Goal: Task Accomplishment & Management: Manage account settings

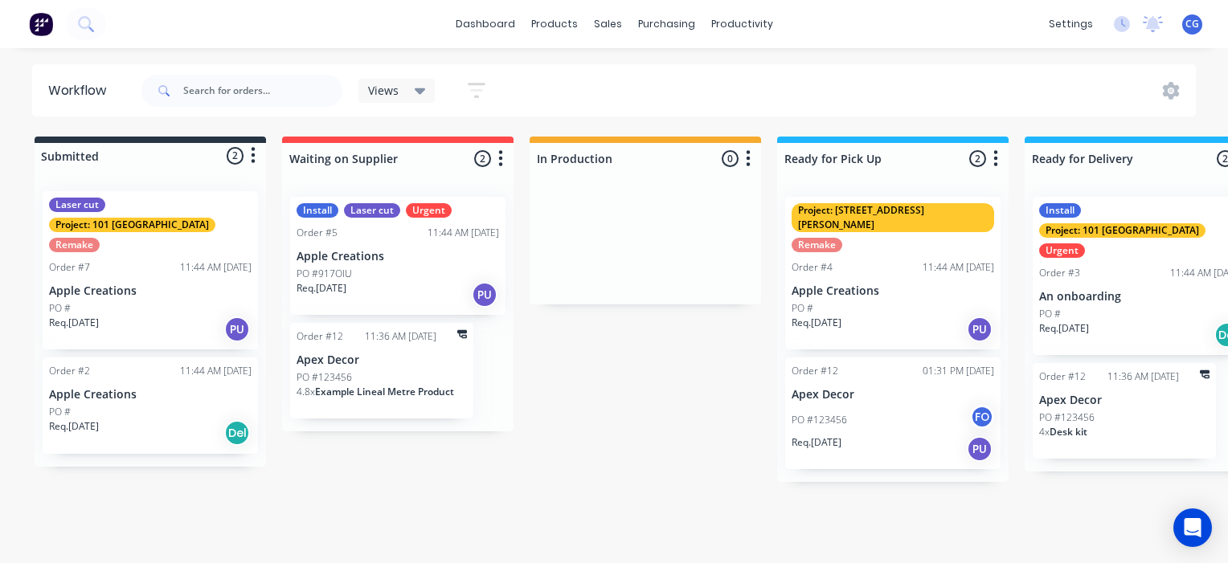
click at [502, 158] on icon "button" at bounding box center [500, 159] width 5 height 20
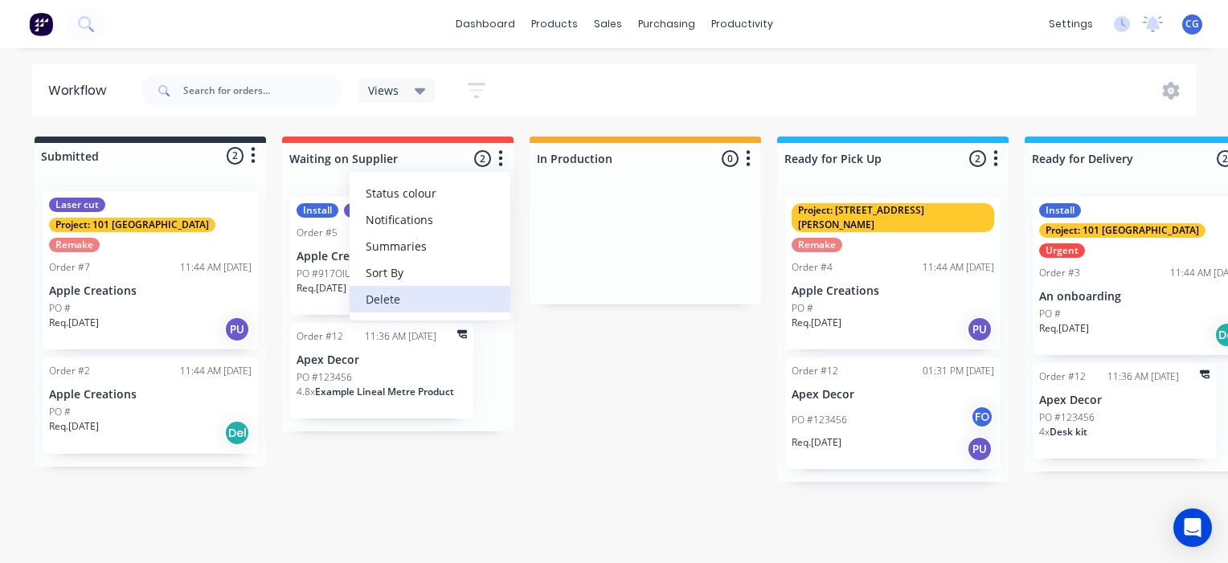
click at [409, 295] on button "Delete" at bounding box center [430, 299] width 161 height 27
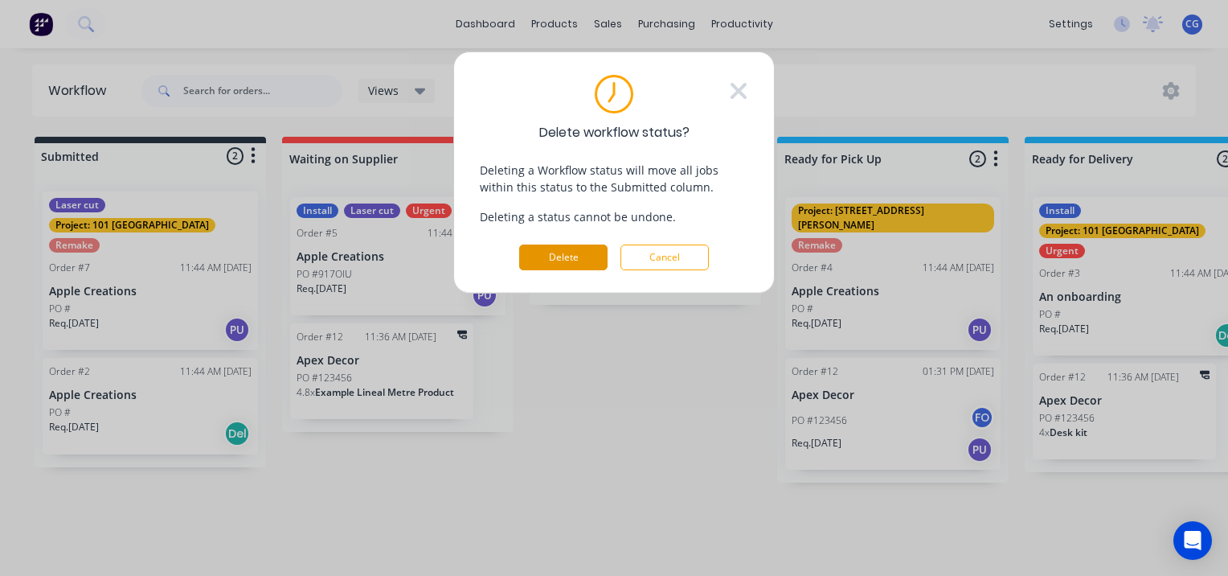
click at [536, 249] on button "Delete" at bounding box center [563, 257] width 88 height 26
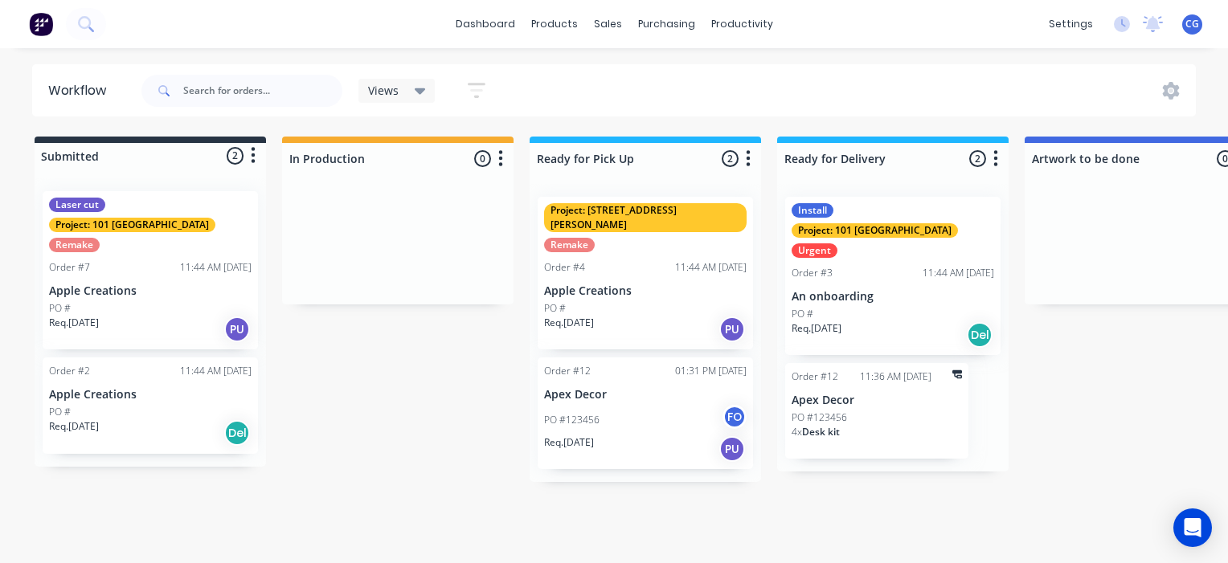
click at [498, 162] on icon "button" at bounding box center [500, 159] width 5 height 20
click at [398, 301] on button "Delete" at bounding box center [430, 299] width 161 height 27
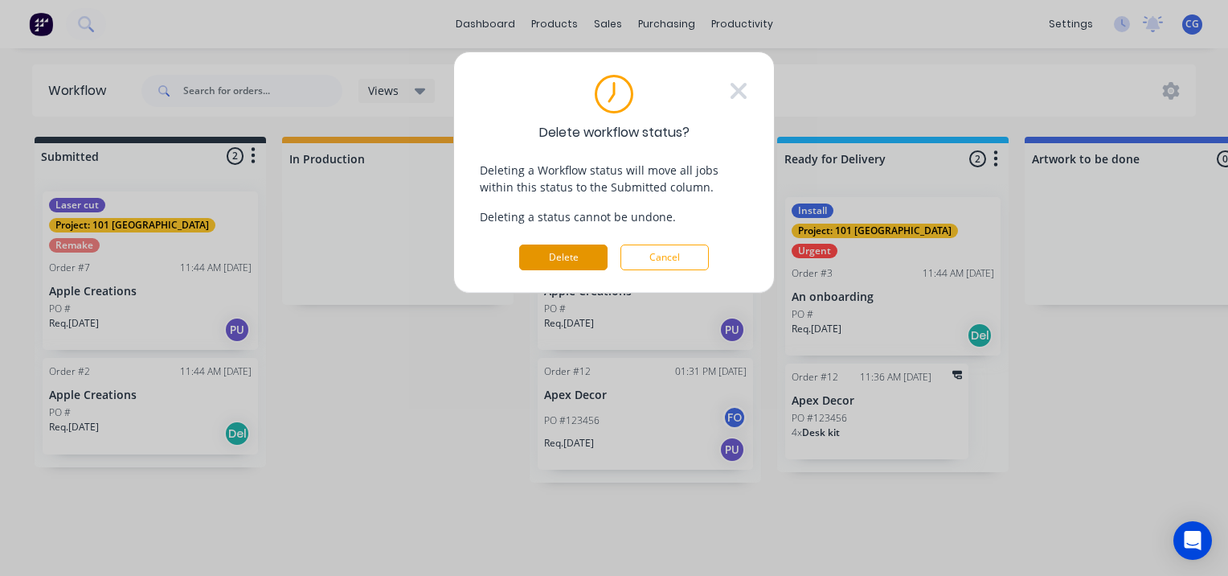
click at [543, 254] on button "Delete" at bounding box center [563, 257] width 88 height 26
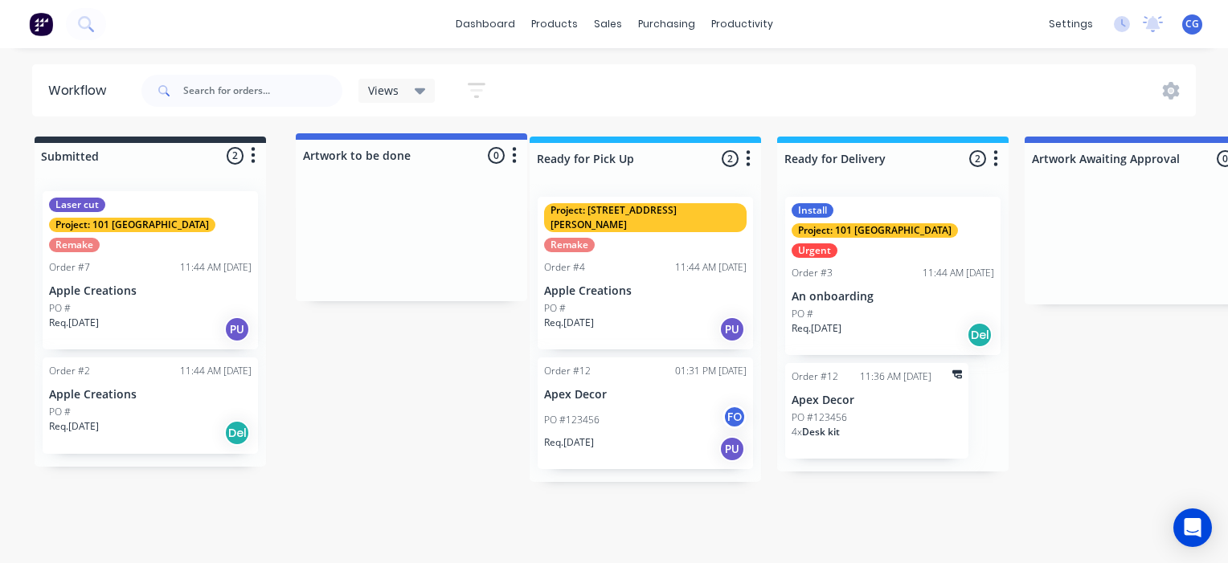
drag, startPoint x: 855, startPoint y: 147, endPoint x: 373, endPoint y: 148, distance: 482.3
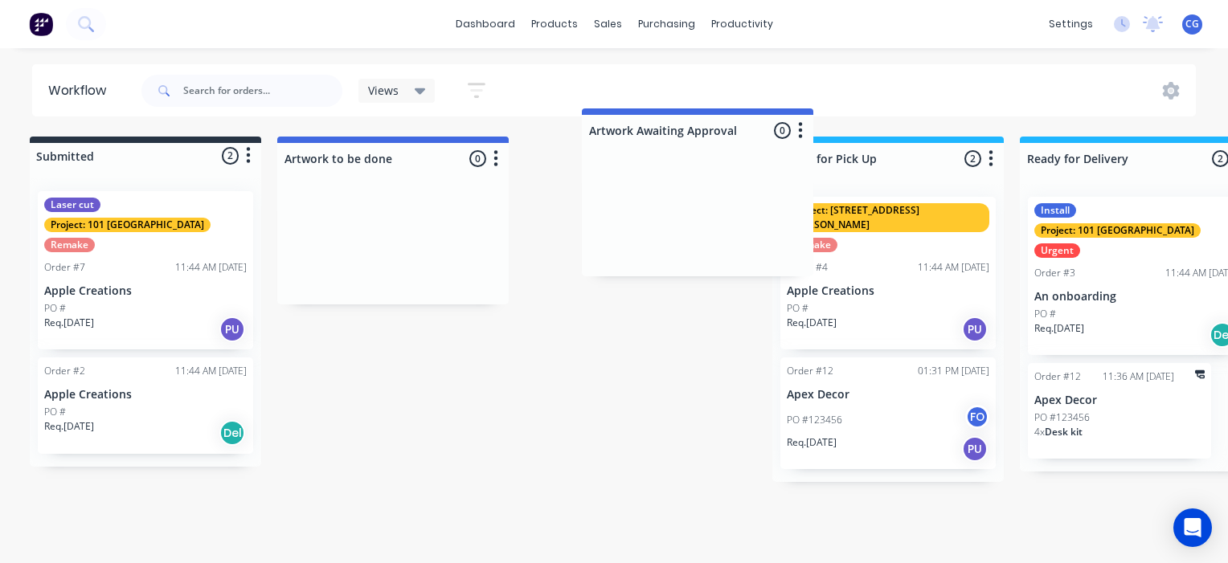
drag, startPoint x: 1042, startPoint y: 151, endPoint x: 590, endPoint y: 124, distance: 452.5
click at [590, 124] on div "Workflow Views Save new view None (Default) edit Show/Hide statuses Show line i…" at bounding box center [609, 297] width 1228 height 467
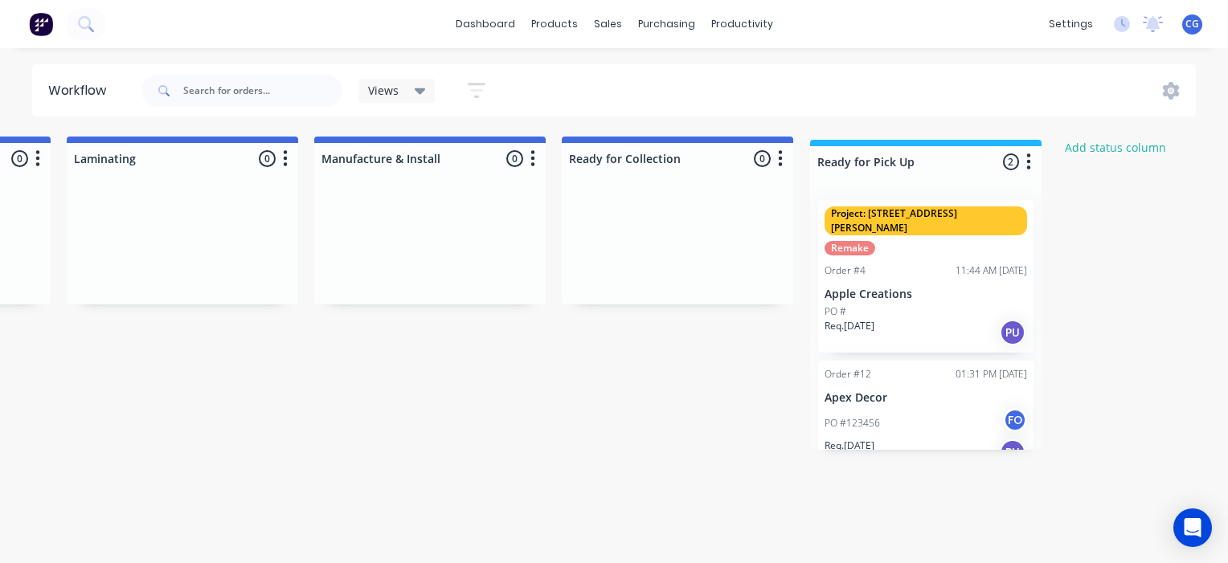
scroll to position [0, 1210]
drag, startPoint x: 414, startPoint y: 150, endPoint x: 889, endPoint y: 167, distance: 475.4
click at [889, 167] on div "Submitted 2 Status colour #273444 hex #273444 Save Cancel Summaries Total order…" at bounding box center [118, 304] width 2681 height 335
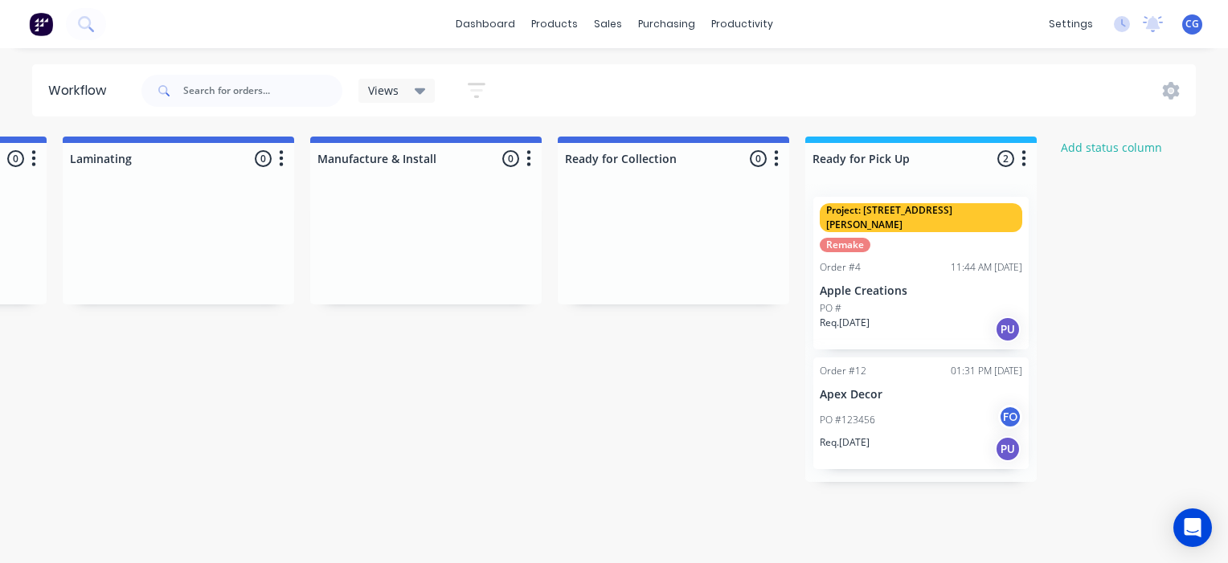
click at [1022, 161] on icon "button" at bounding box center [1024, 159] width 5 height 20
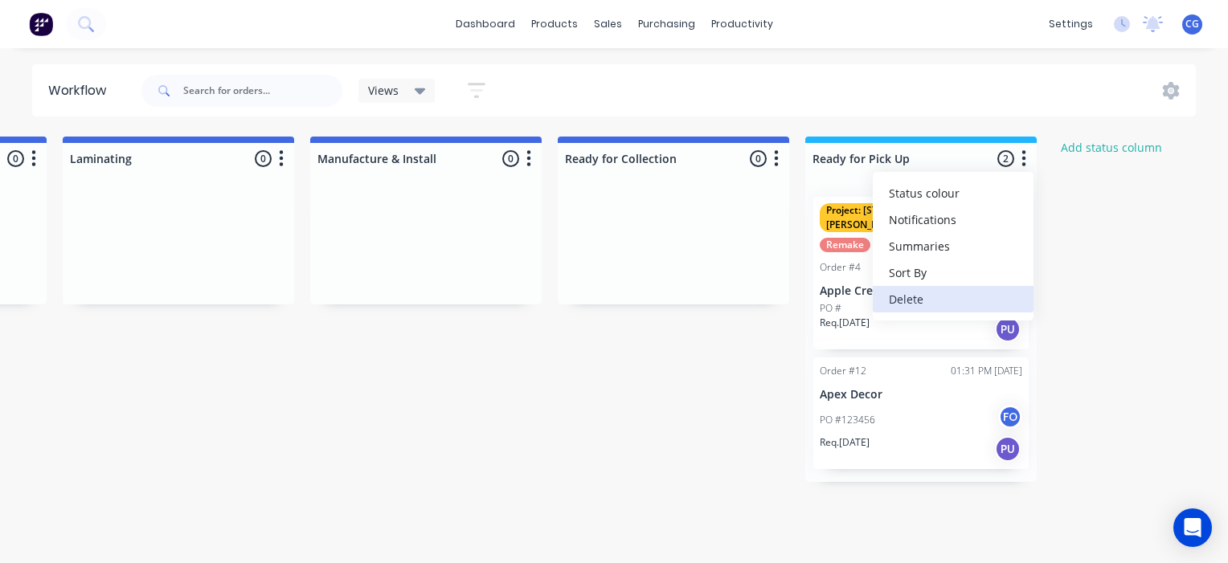
click at [922, 301] on button "Delete" at bounding box center [953, 299] width 161 height 27
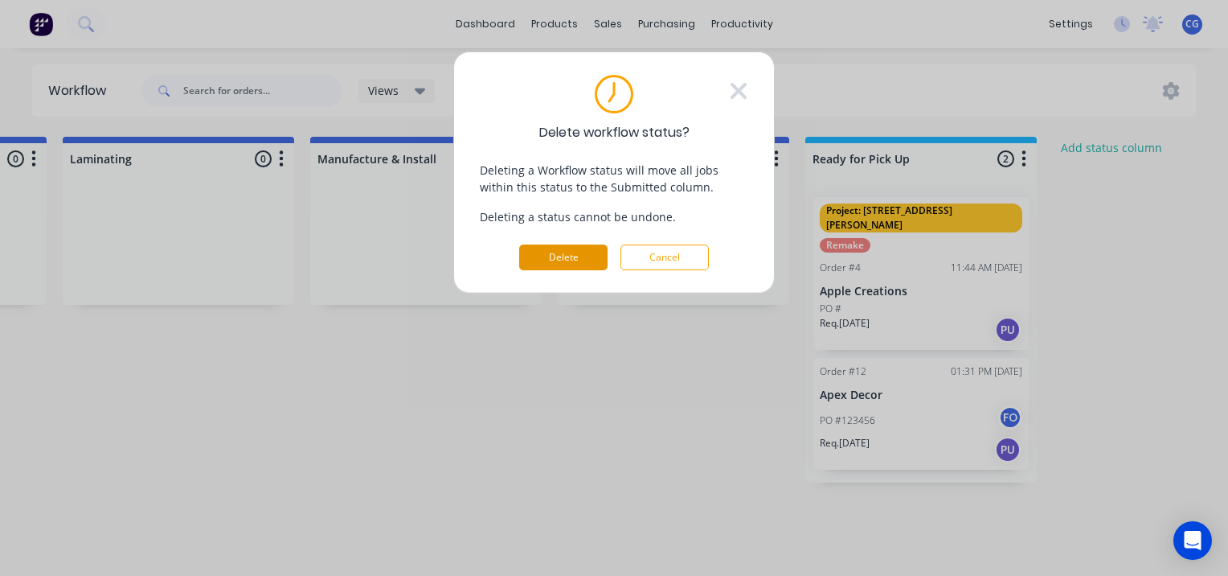
click at [541, 252] on button "Delete" at bounding box center [563, 257] width 88 height 26
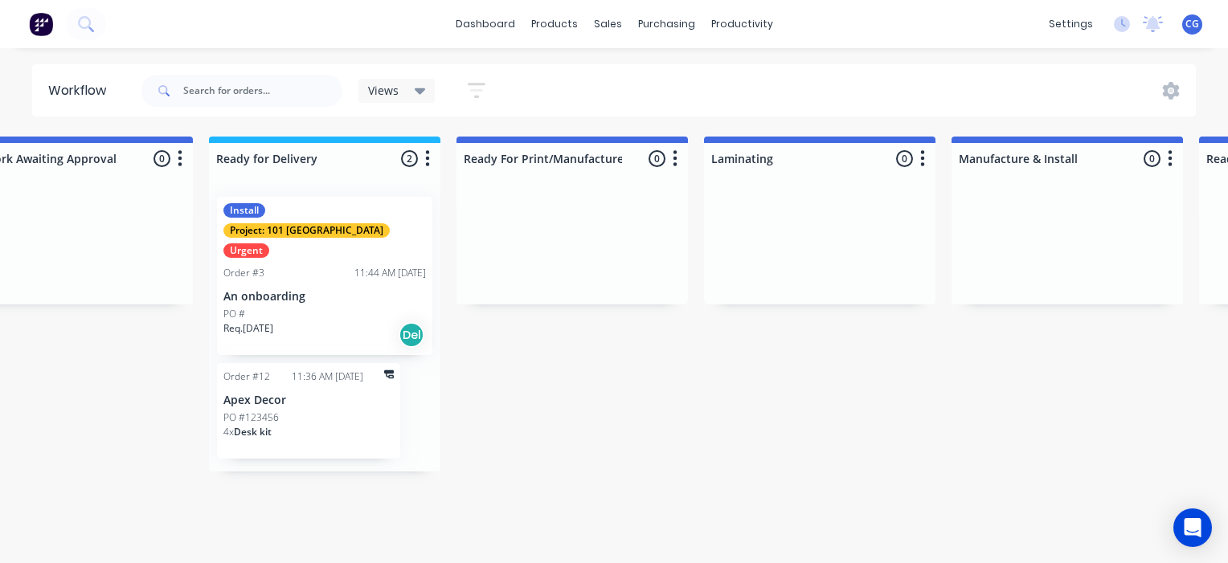
scroll to position [0, 537]
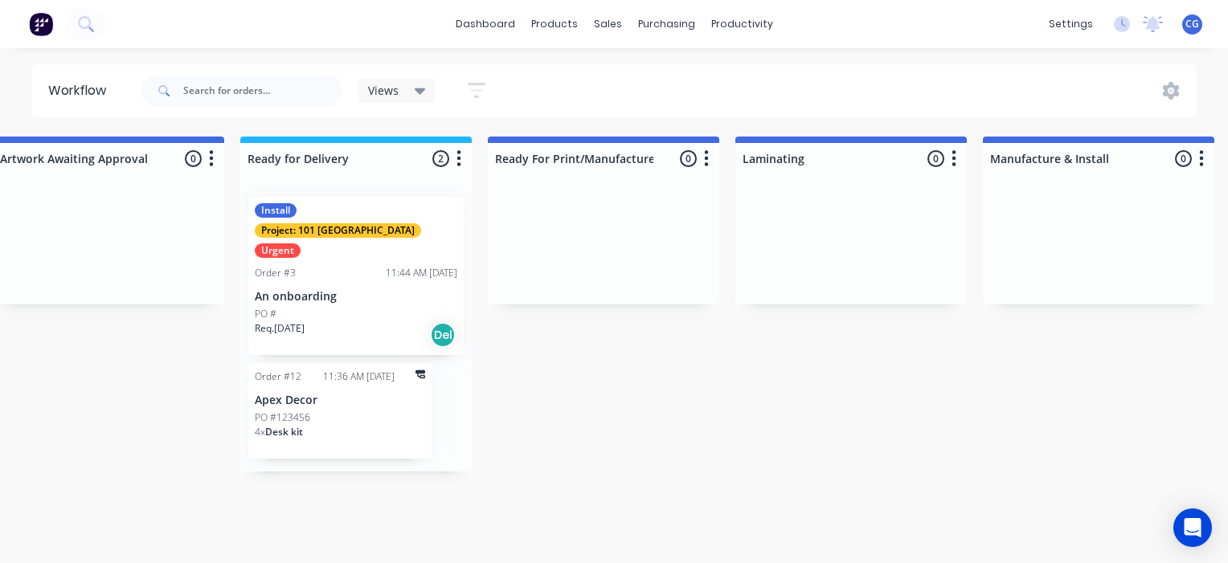
click at [462, 155] on button "button" at bounding box center [458, 159] width 19 height 19
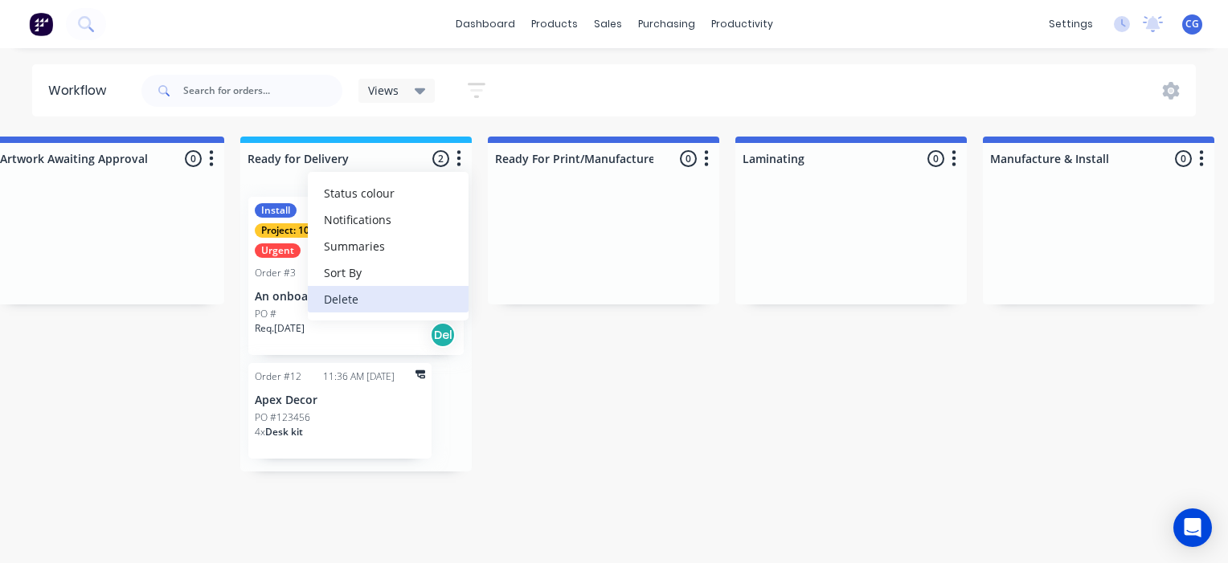
click at [386, 302] on button "Delete" at bounding box center [388, 299] width 161 height 27
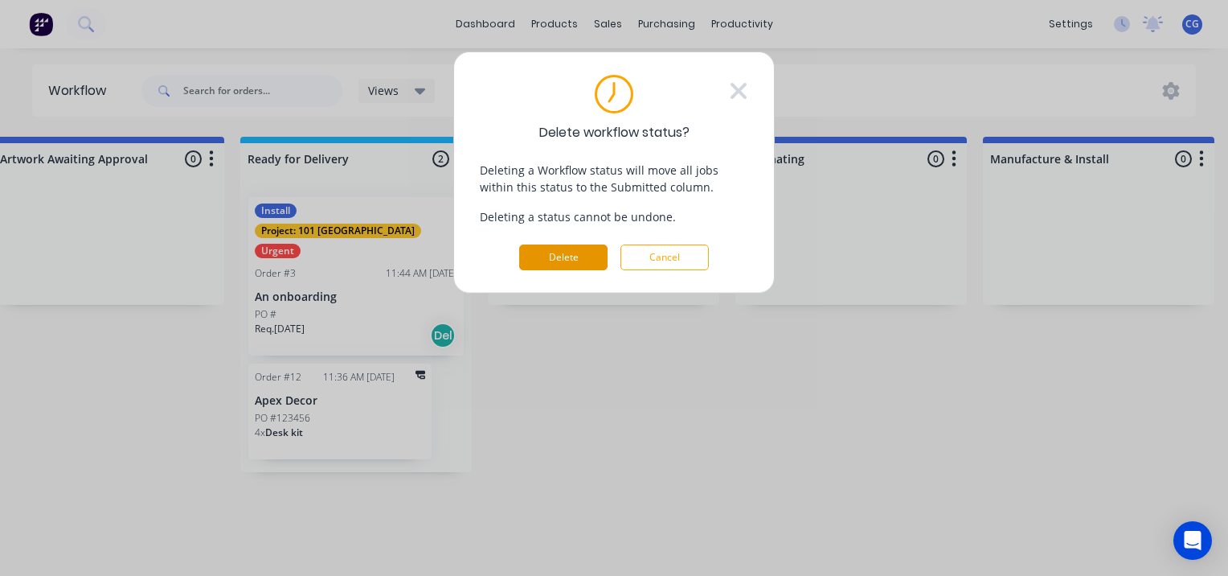
click at [547, 248] on button "Delete" at bounding box center [563, 257] width 88 height 26
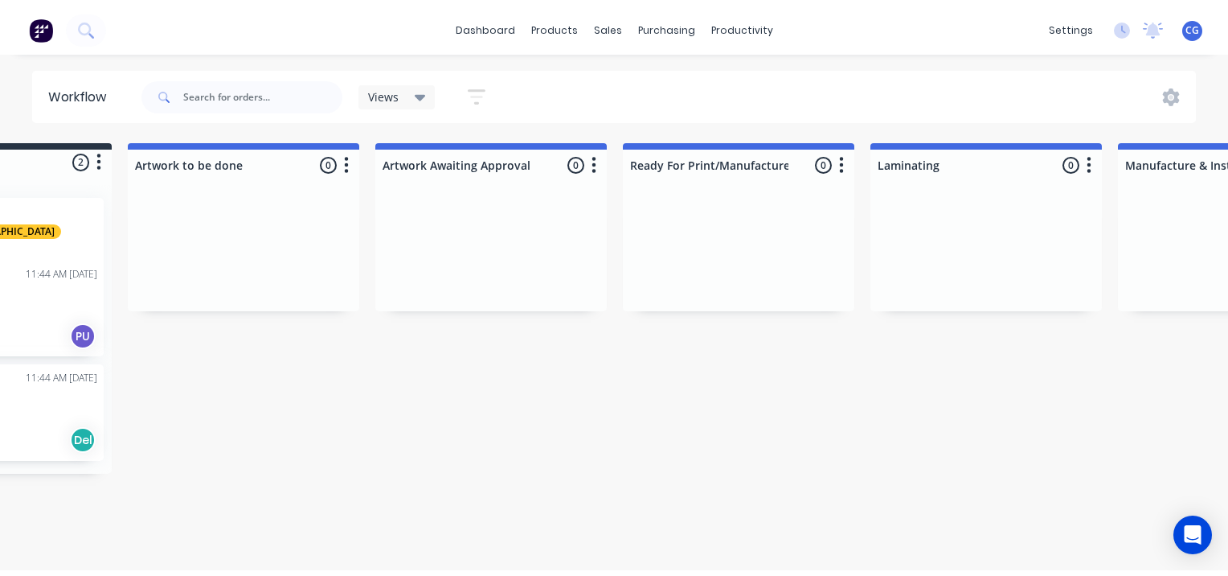
scroll to position [0, 0]
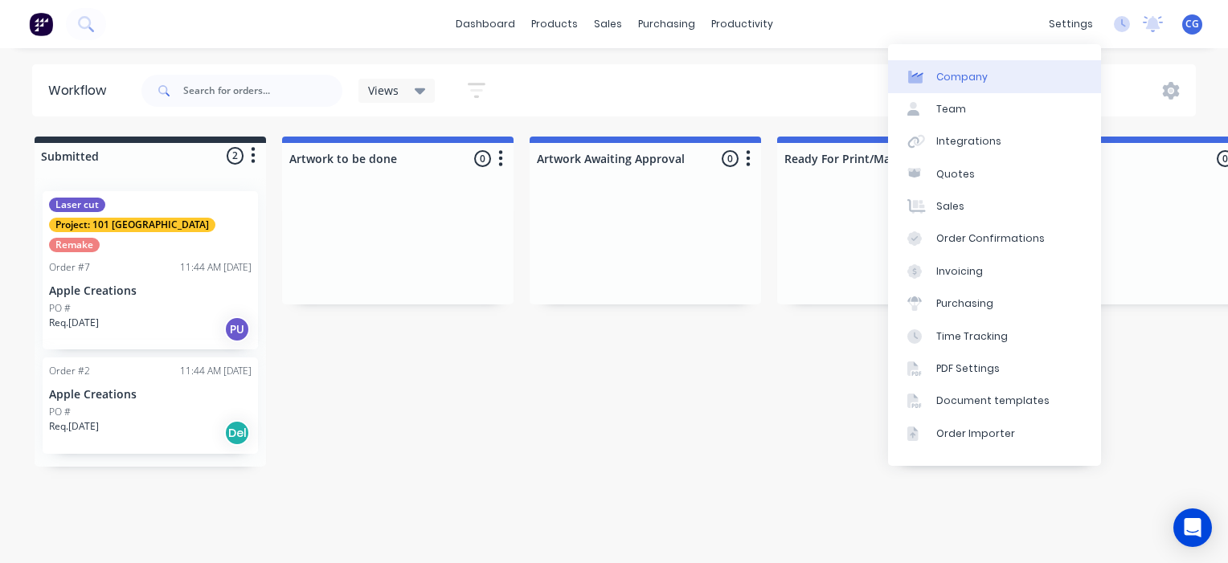
click at [1000, 68] on link "Company" at bounding box center [994, 76] width 213 height 32
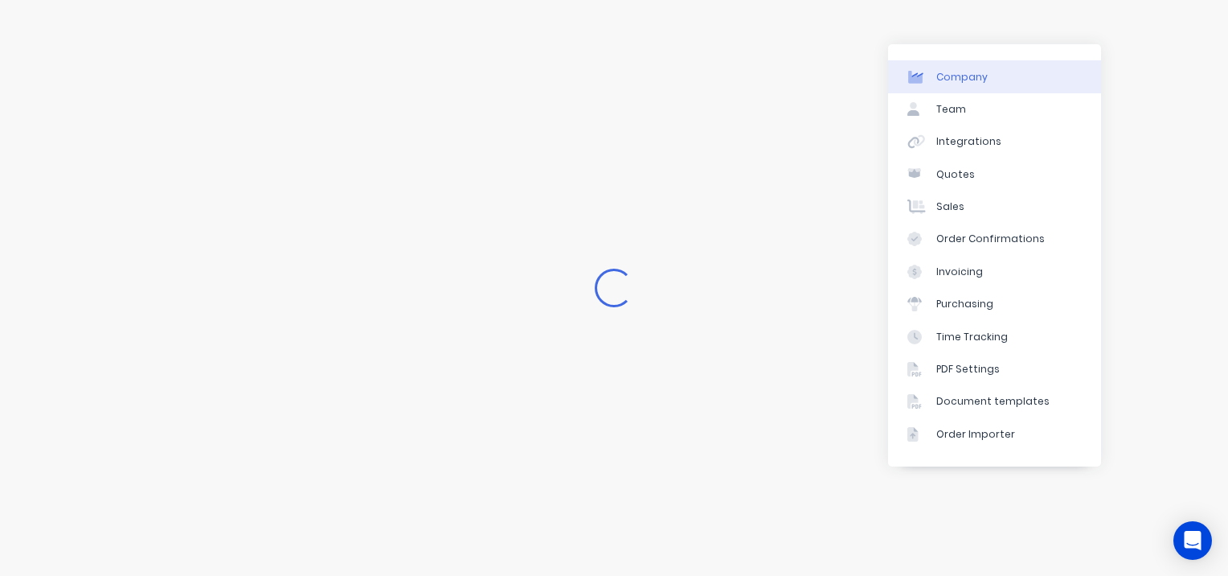
select select "AU"
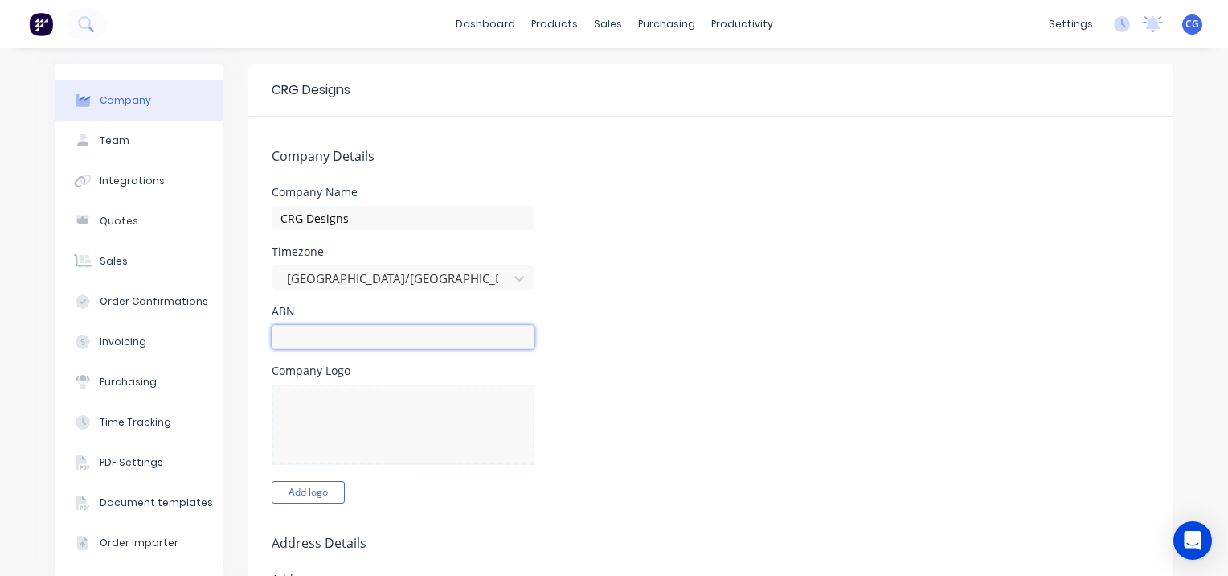
click at [296, 331] on input "text" at bounding box center [403, 337] width 263 height 24
type input "40578023176"
click at [334, 405] on div at bounding box center [403, 424] width 263 height 80
click at [367, 427] on div at bounding box center [403, 424] width 263 height 80
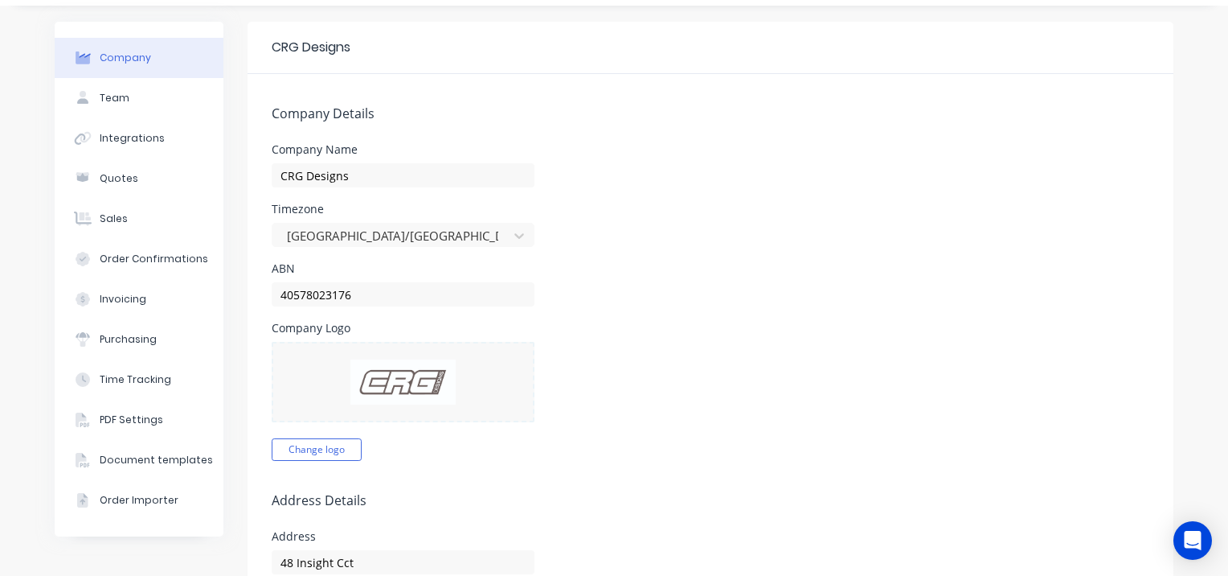
scroll to position [45, 0]
click at [396, 384] on img at bounding box center [403, 379] width 106 height 45
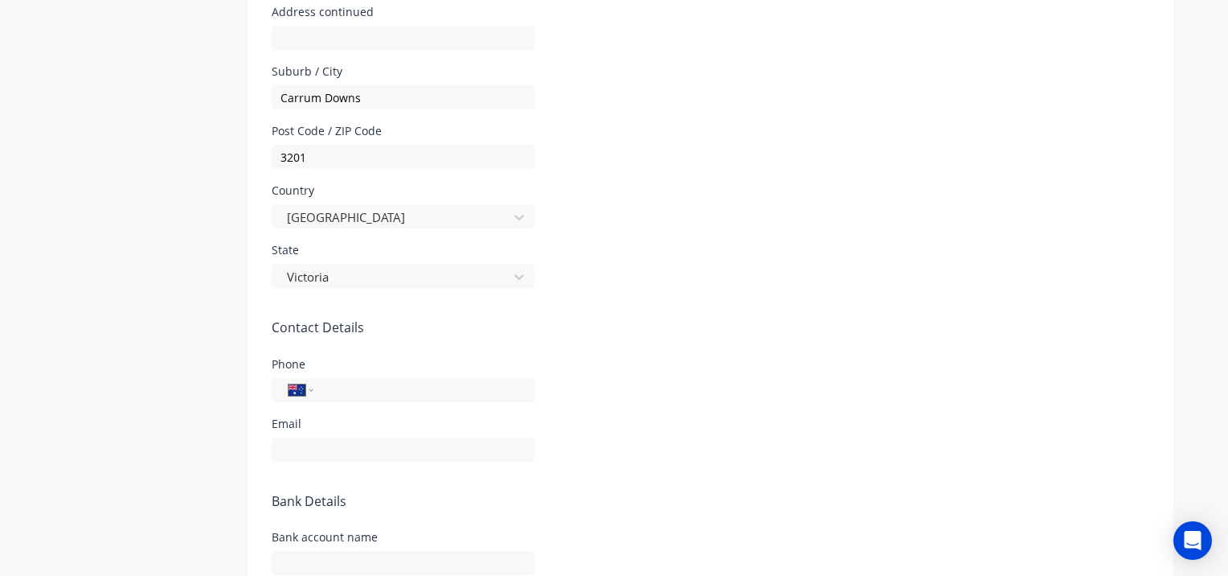
scroll to position [623, 0]
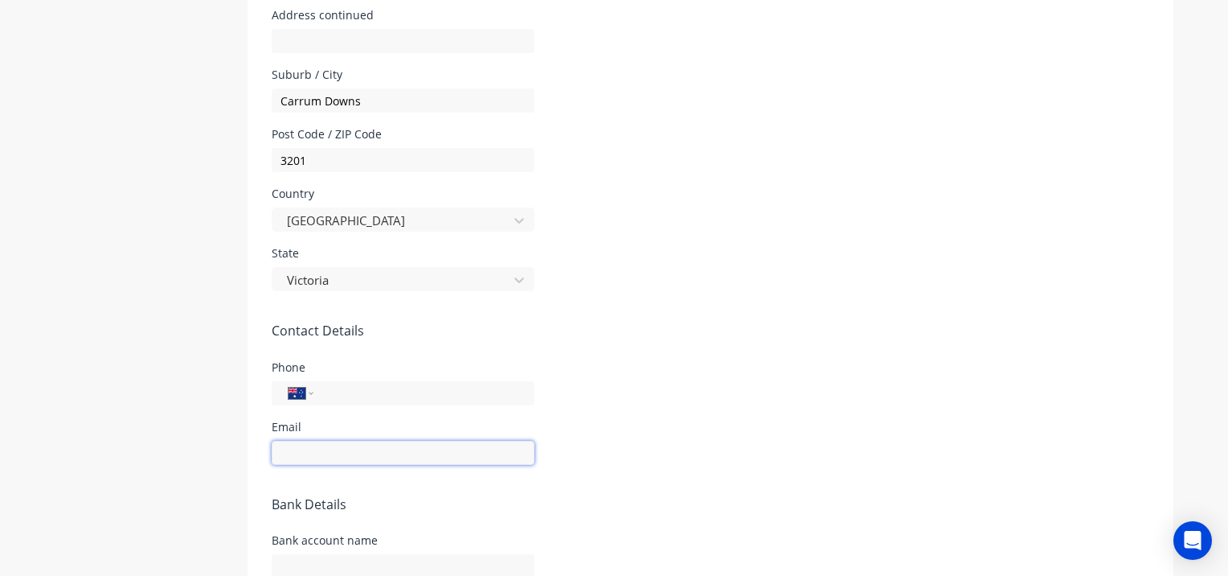
click at [345, 448] on input "text" at bounding box center [403, 452] width 263 height 24
type input "[EMAIL_ADDRESS][DOMAIN_NAME]"
click at [450, 395] on input "0437 194 902" at bounding box center [421, 392] width 193 height 18
type input "0"
click at [444, 390] on input "tel" at bounding box center [421, 392] width 193 height 18
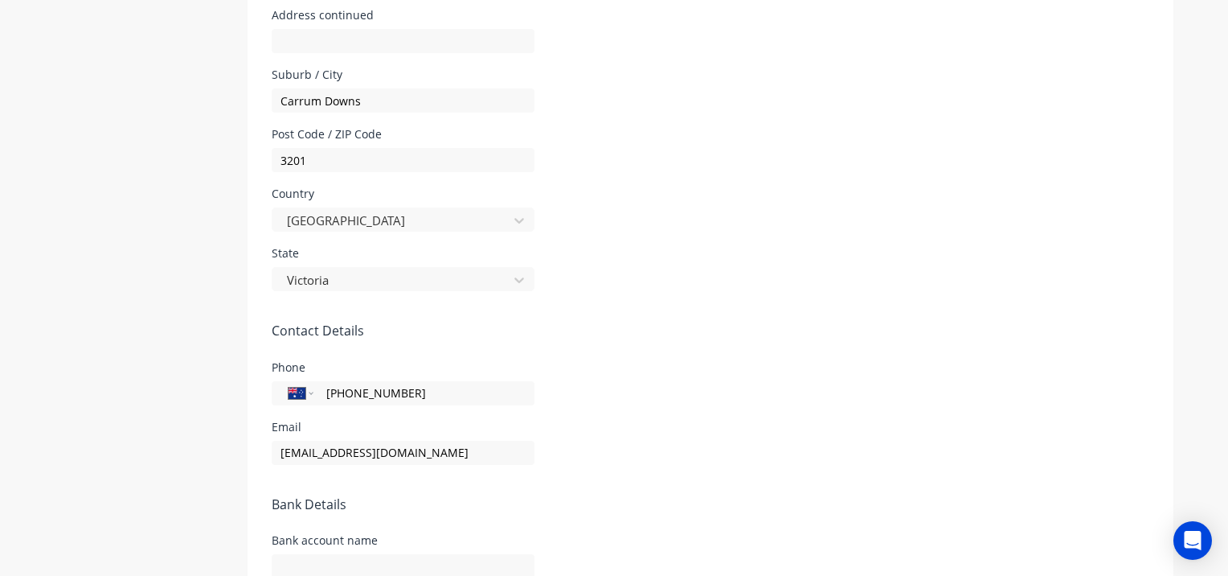
type input "[PHONE_NUMBER]"
click at [600, 411] on form "Company Details Company Name CRG Designs Timezone [GEOGRAPHIC_DATA]/[GEOGRAPHIC…" at bounding box center [711, 124] width 926 height 1260
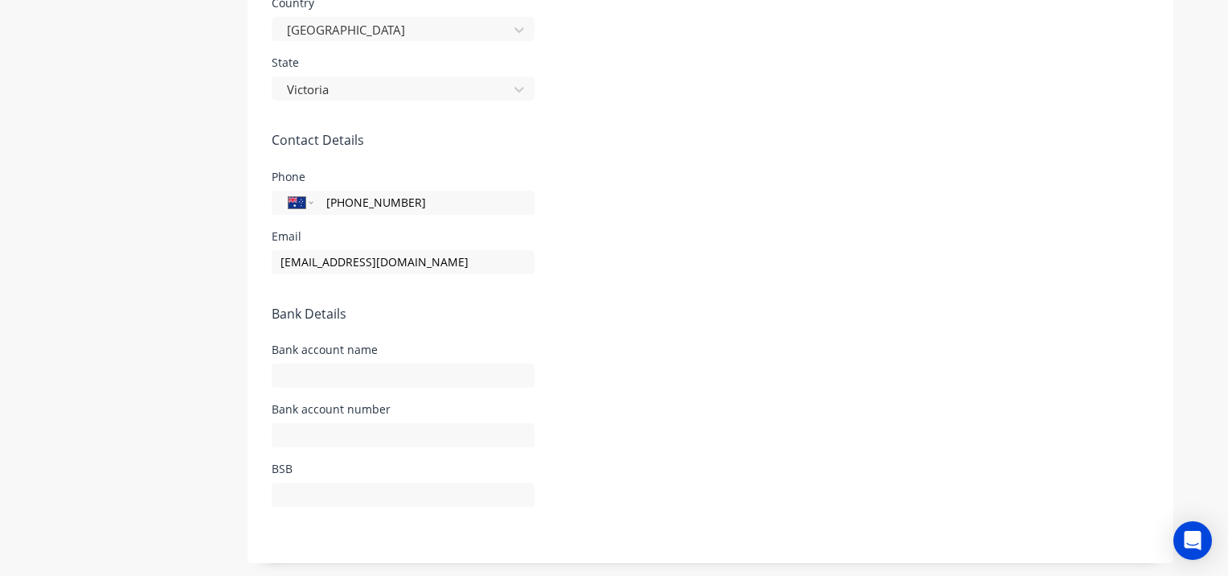
scroll to position [816, 0]
click at [286, 375] on input "text" at bounding box center [403, 373] width 263 height 24
type input "083874"
type input "789979278"
drag, startPoint x: 440, startPoint y: 361, endPoint x: 161, endPoint y: 378, distance: 280.2
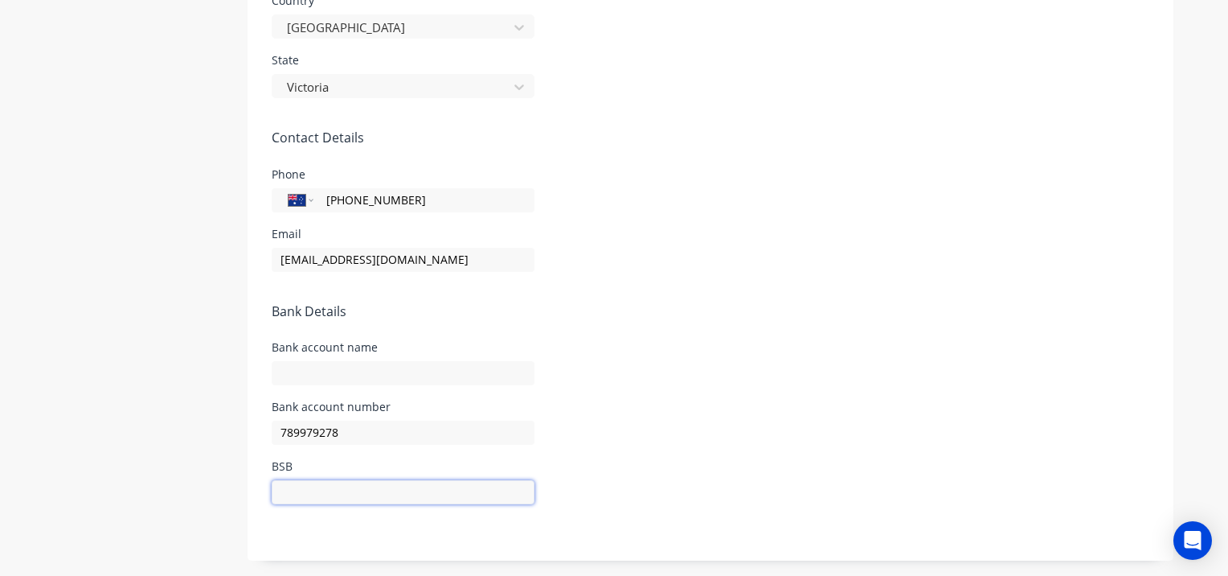
click at [277, 495] on input "text" at bounding box center [403, 492] width 263 height 24
paste input "083874"
type input "083874"
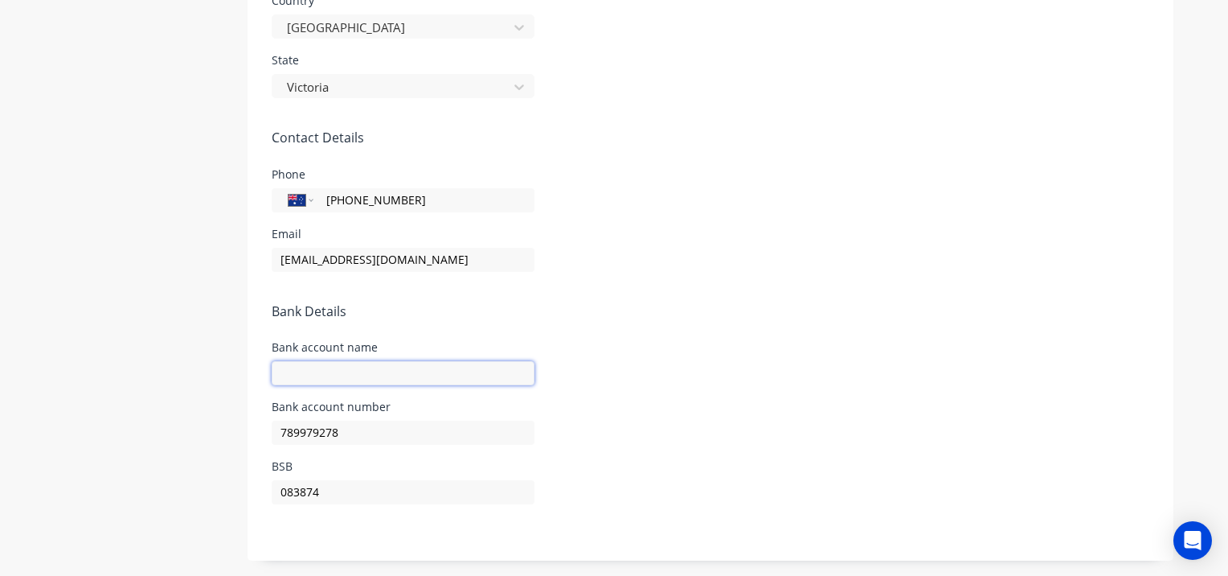
click at [305, 370] on input "text" at bounding box center [403, 373] width 263 height 24
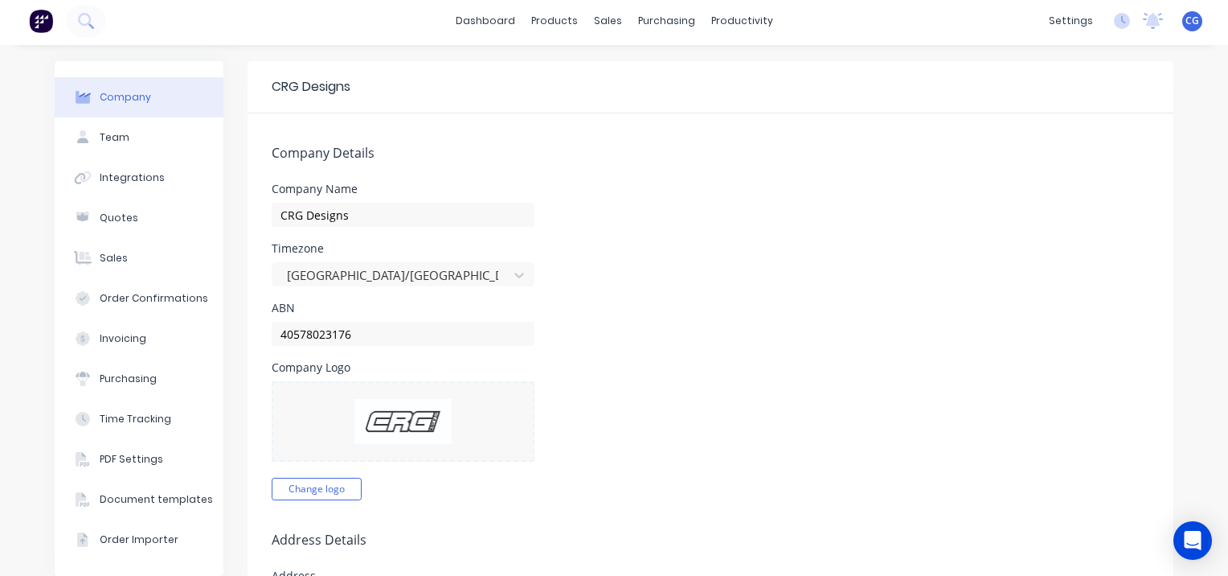
scroll to position [0, 0]
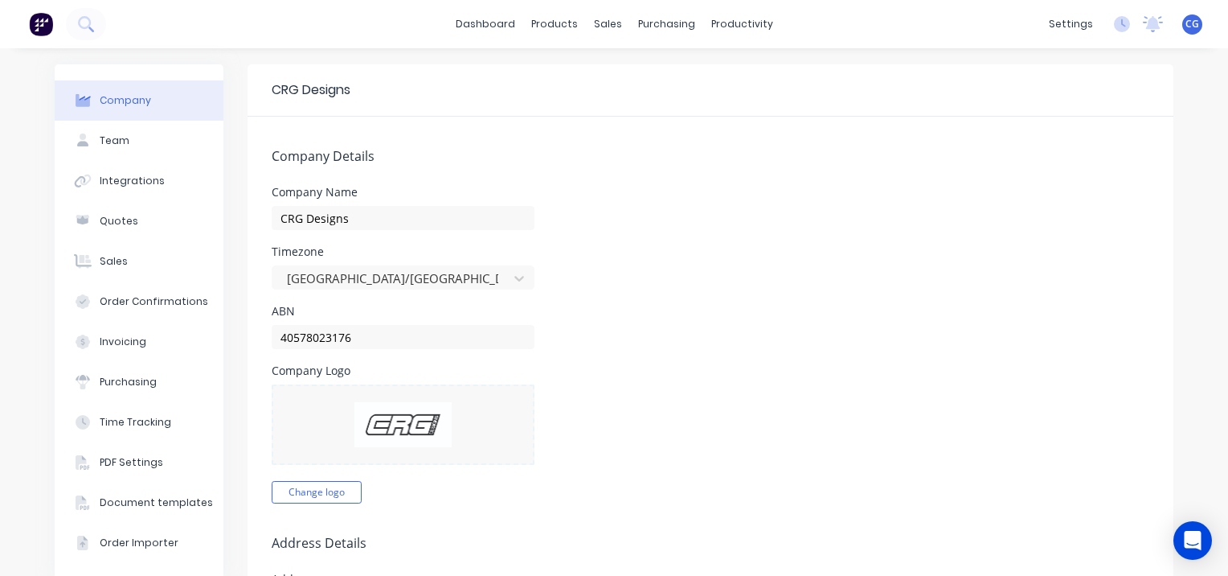
type input "CRG Designs Pty Ltd"
click at [613, 267] on div "Timezone [GEOGRAPHIC_DATA]/[GEOGRAPHIC_DATA]" at bounding box center [711, 267] width 878 height 43
click at [482, 25] on link "dashboard" at bounding box center [486, 24] width 76 height 24
